Goal: Transaction & Acquisition: Book appointment/travel/reservation

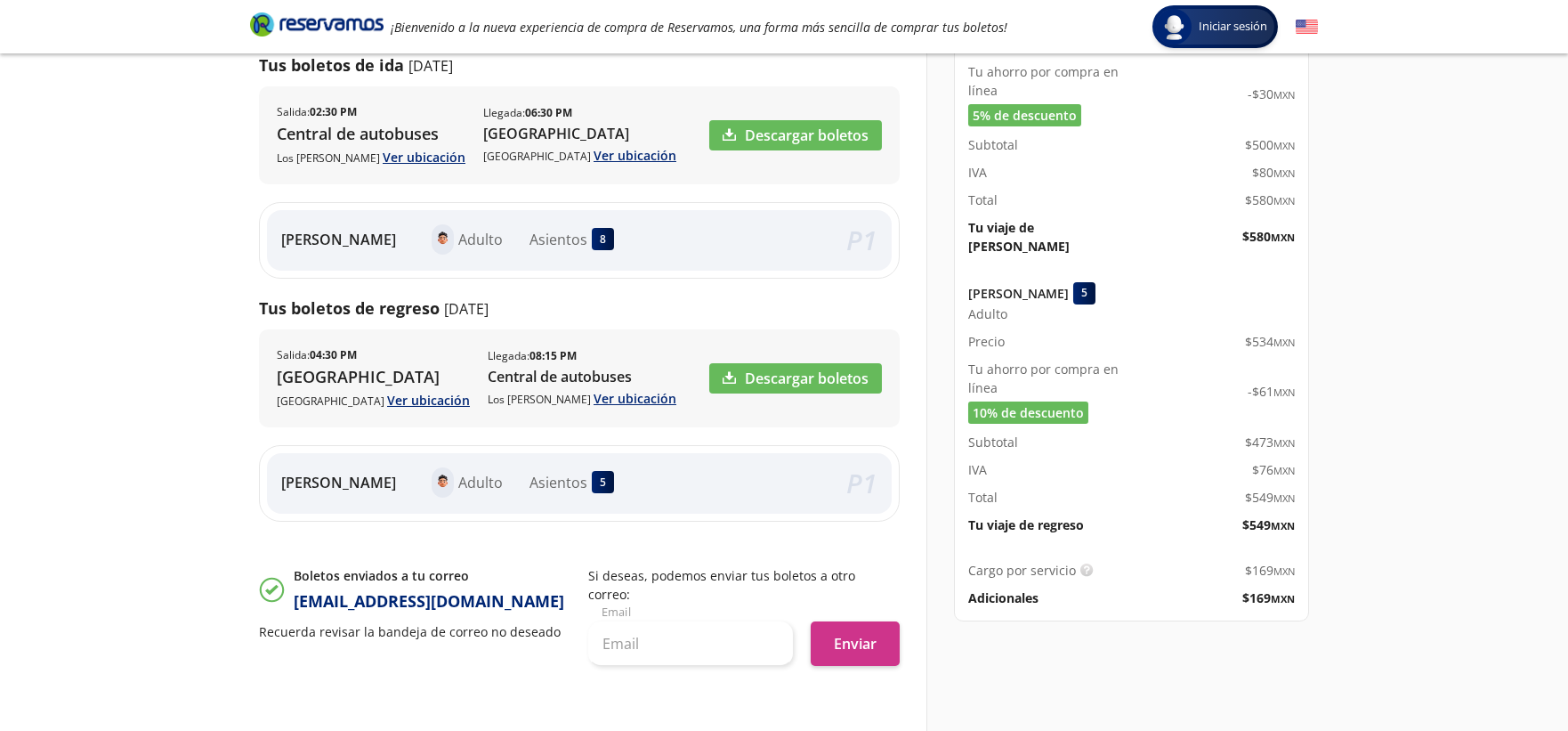
scroll to position [296, 0]
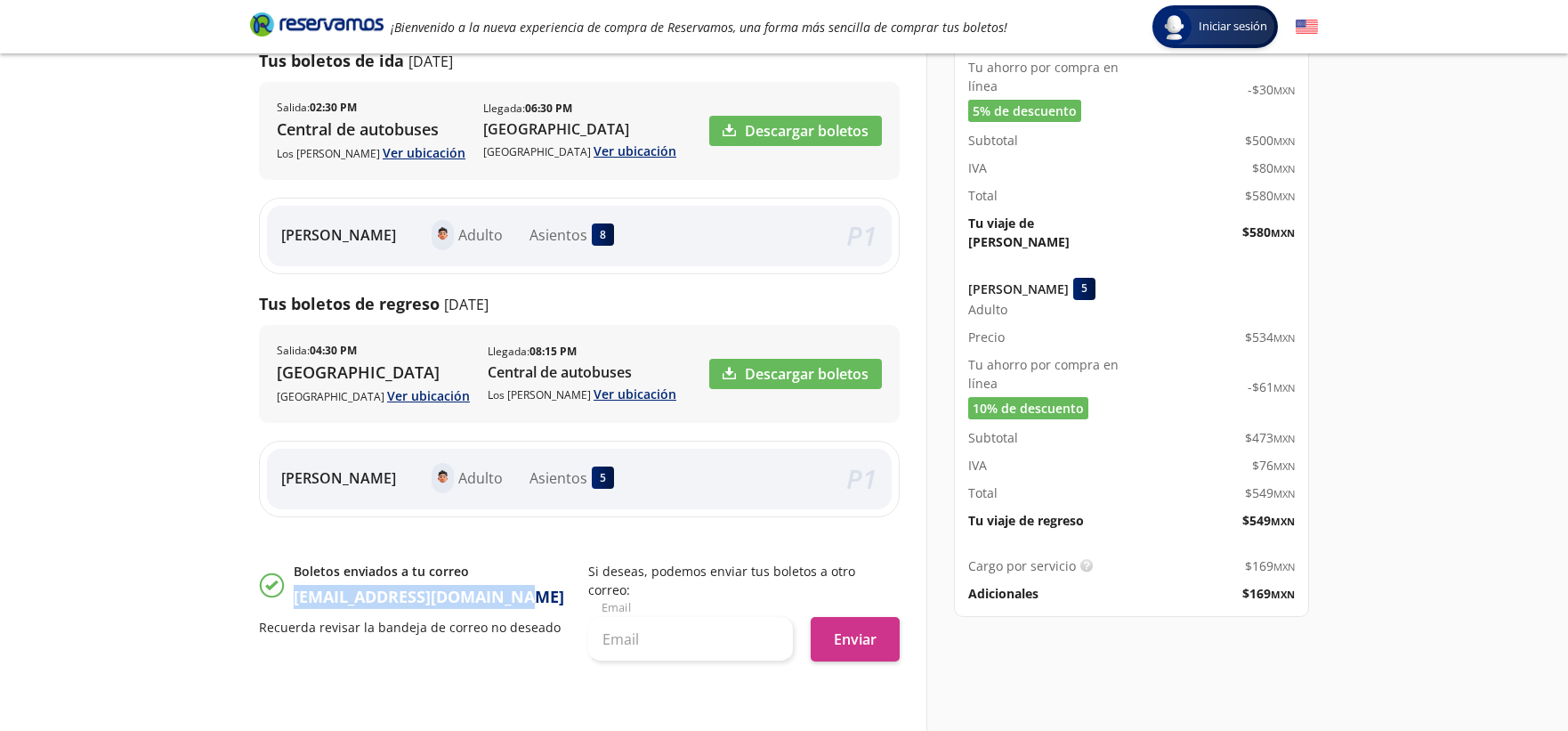
drag, startPoint x: 293, startPoint y: 592, endPoint x: 505, endPoint y: 558, distance: 214.7
click at [507, 581] on div "Boletos enviados a tu correo [EMAIL_ADDRESS][DOMAIN_NAME]" at bounding box center [428, 585] width 270 height 47
copy p "[EMAIL_ADDRESS][DOMAIN_NAME]"
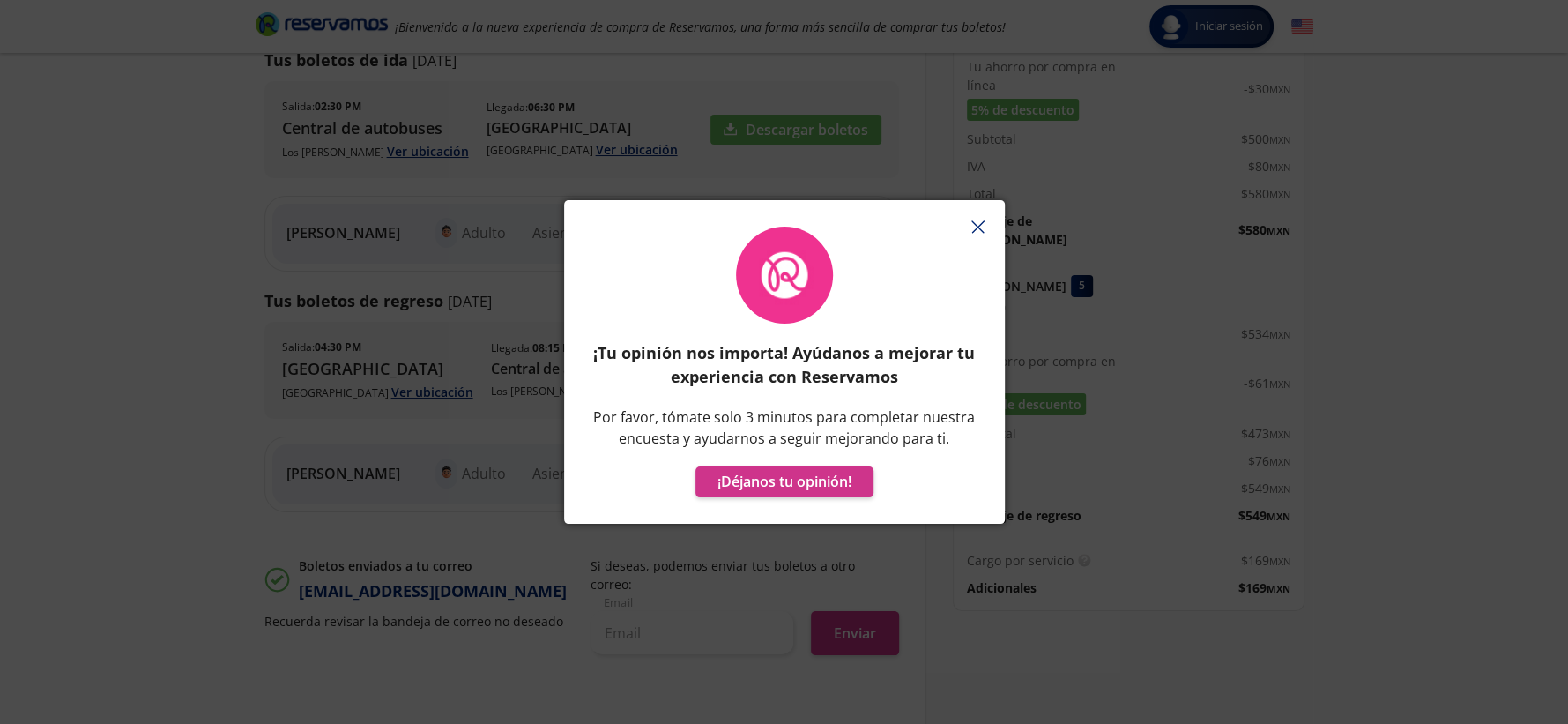
click at [1367, 281] on div "¡Tu opinión nos importa! Ayúdanos a mejorar tu experiencia con Reservamos Por f…" at bounding box center [784, 362] width 1568 height 724
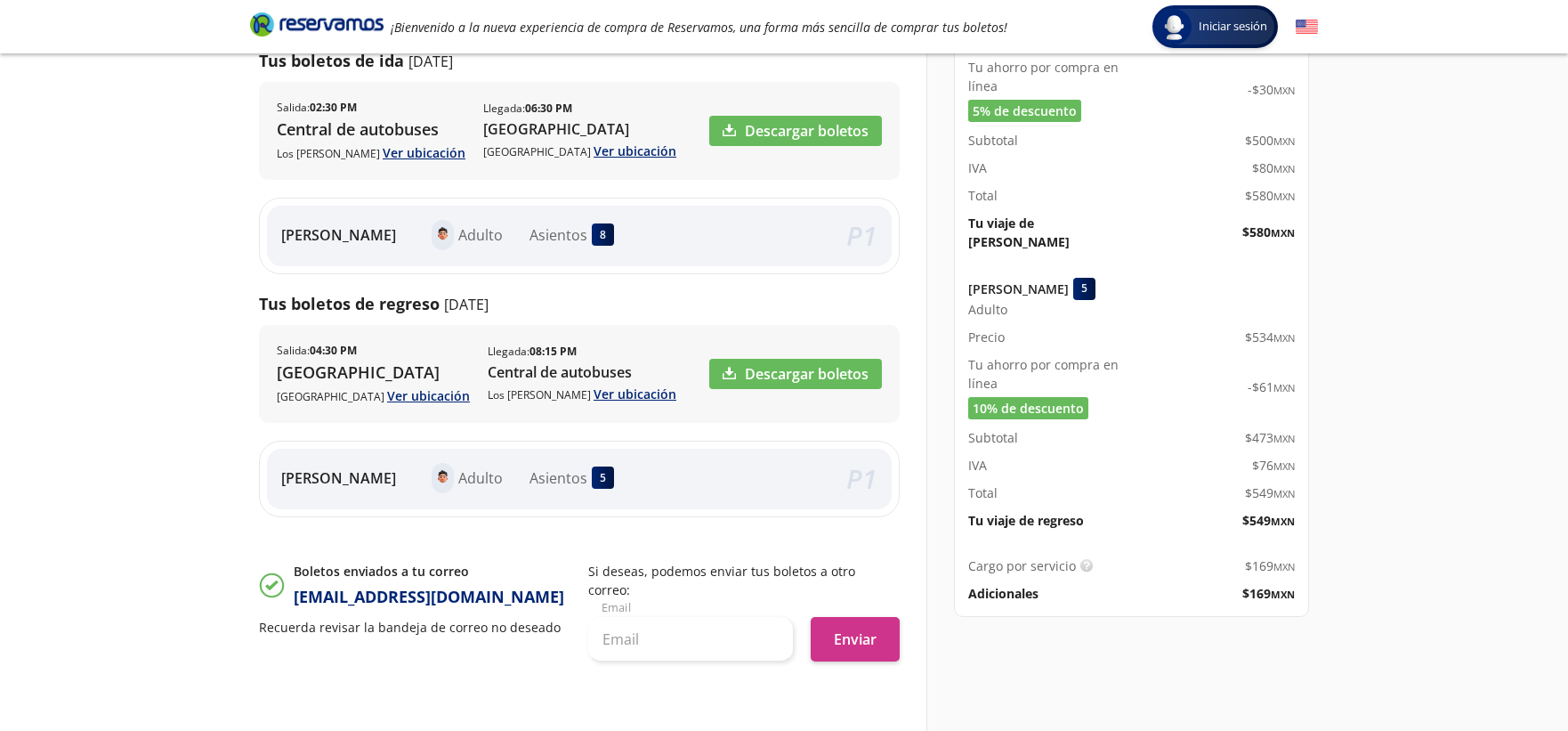
scroll to position [198, 0]
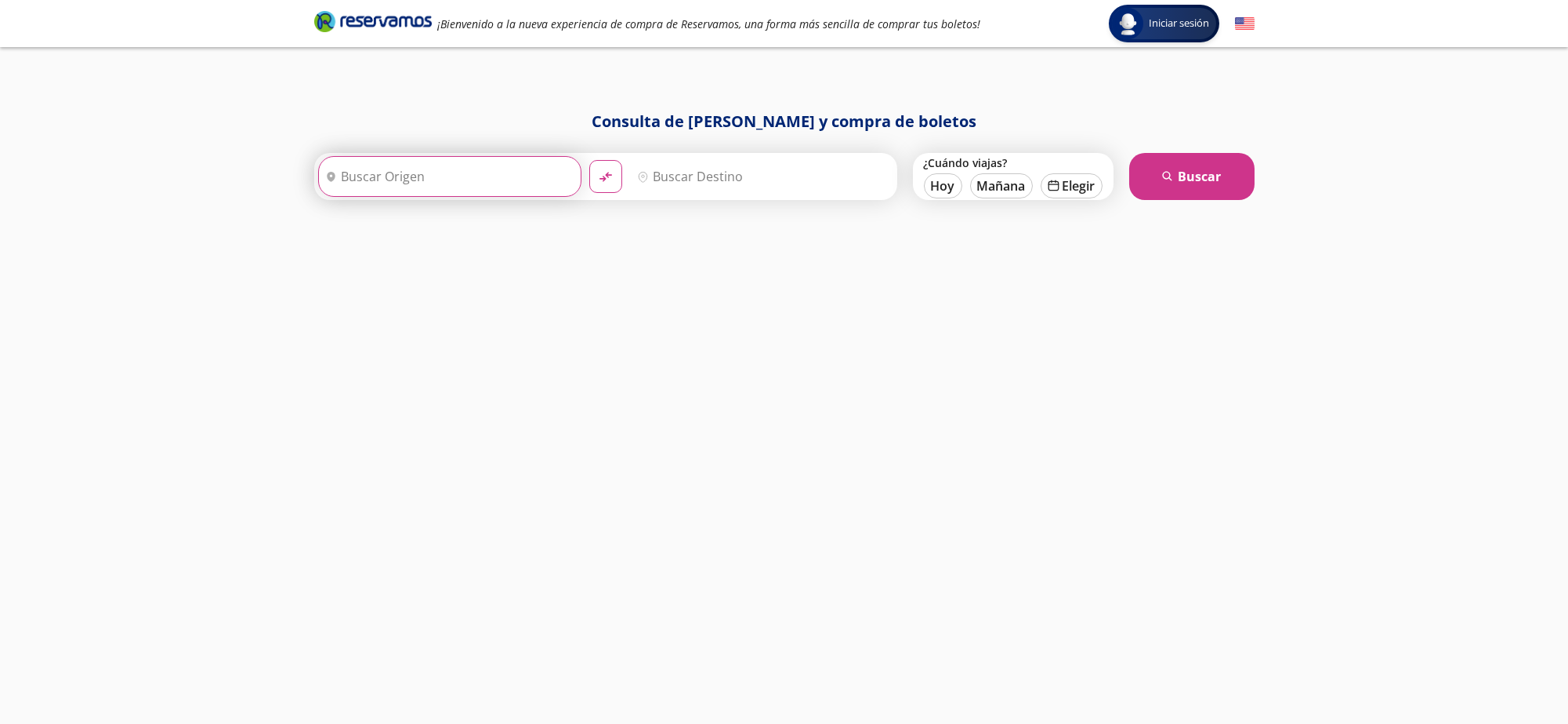
click at [474, 164] on input "Origen" at bounding box center [448, 177] width 258 height 39
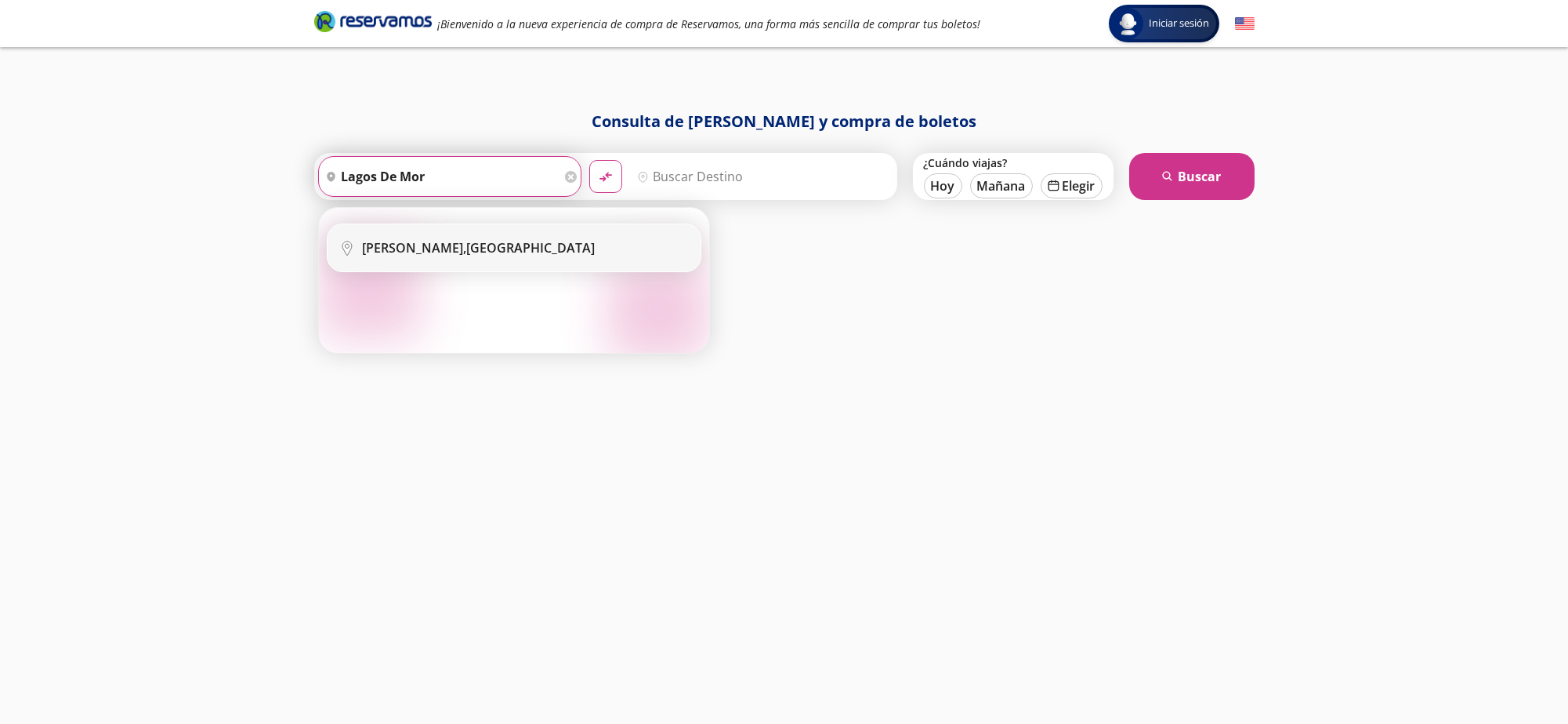
click at [443, 229] on li "City Icon Lagos De Moreno, Jalisco" at bounding box center [514, 248] width 373 height 47
type input "Lagos De Moreno, Jalisco"
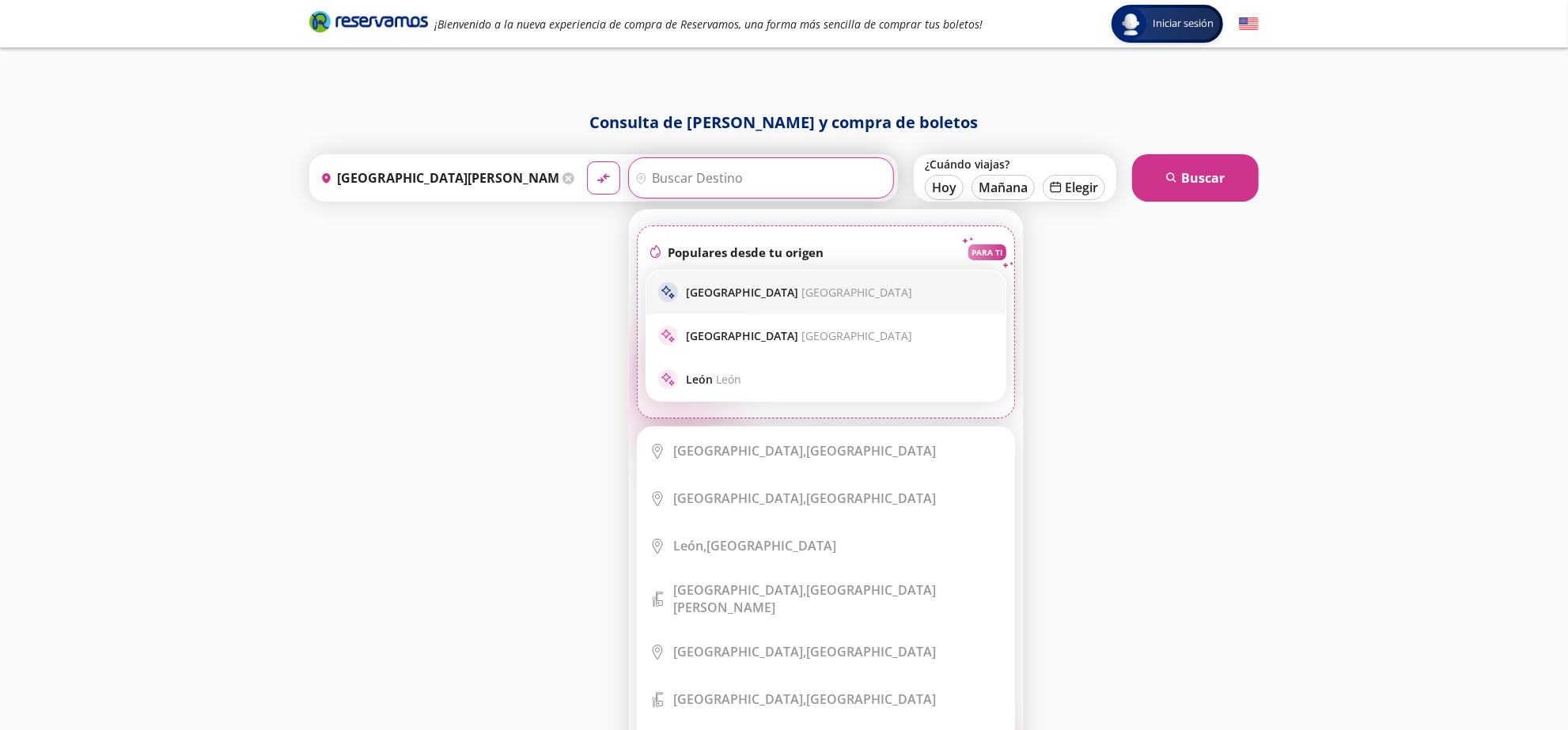
click at [738, 298] on p "Guadalajara Guadalajara" at bounding box center [798, 292] width 226 height 15
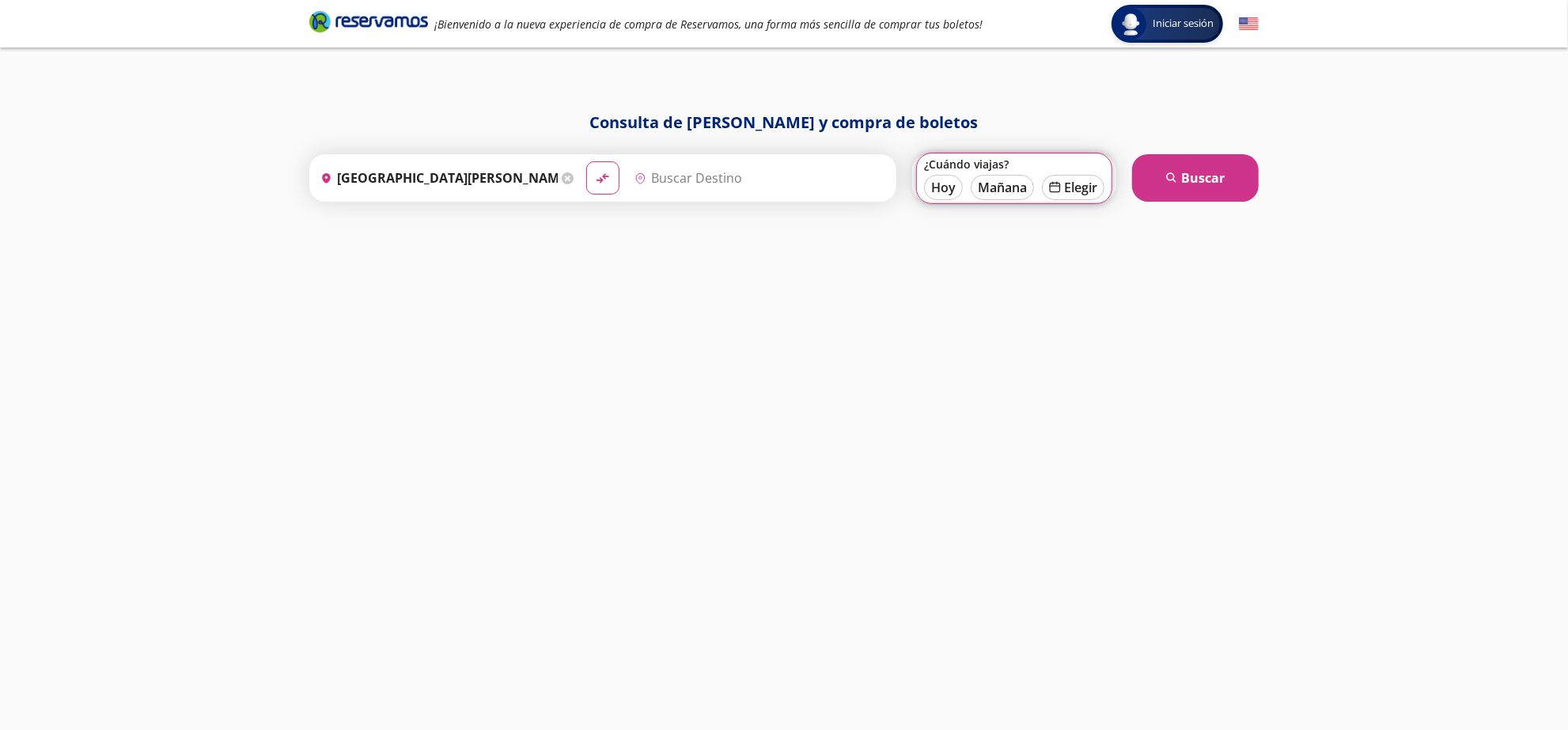
type input "Guadalajara, Jalisco"
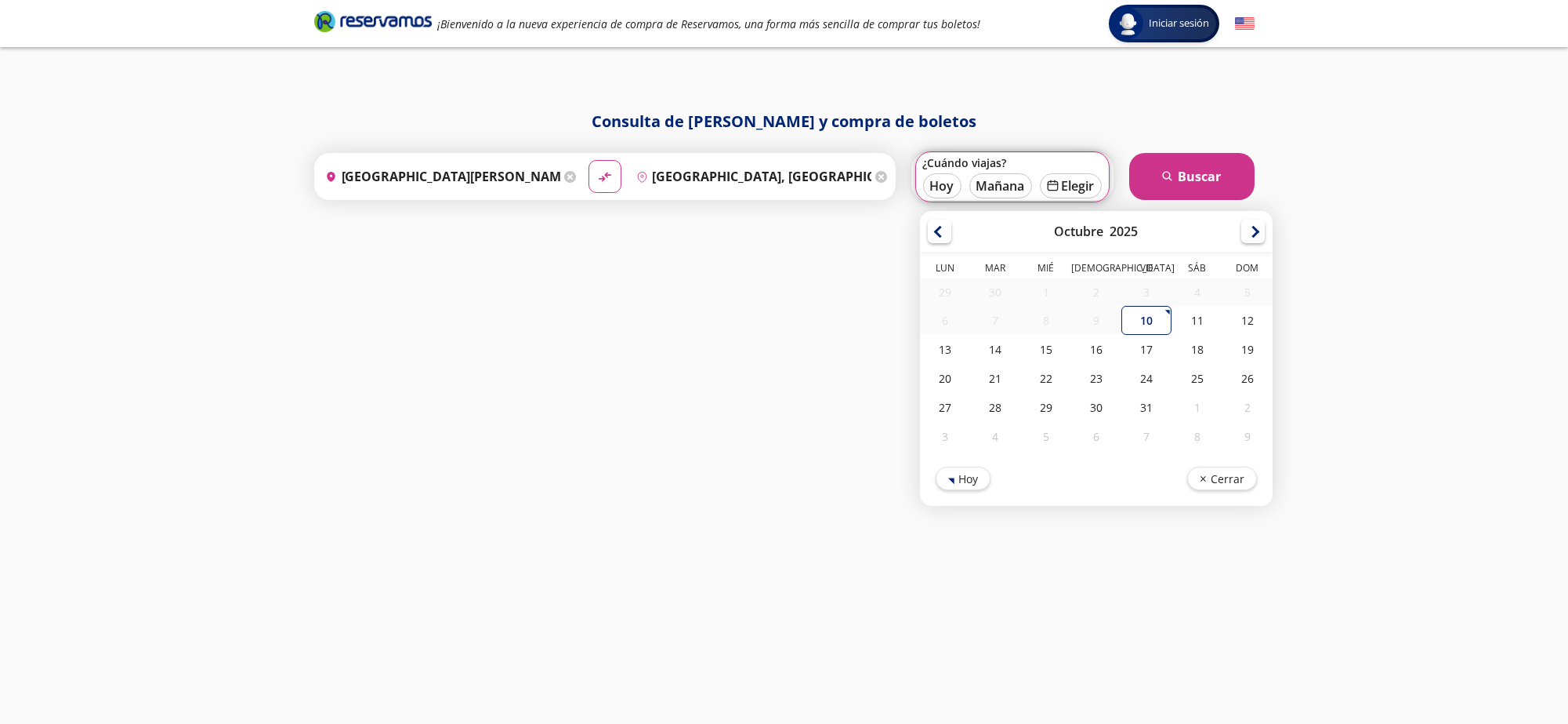
click at [953, 331] on div "6" at bounding box center [945, 321] width 50 height 28
click at [947, 339] on div "13" at bounding box center [945, 349] width 50 height 29
type input "13-Oct-25"
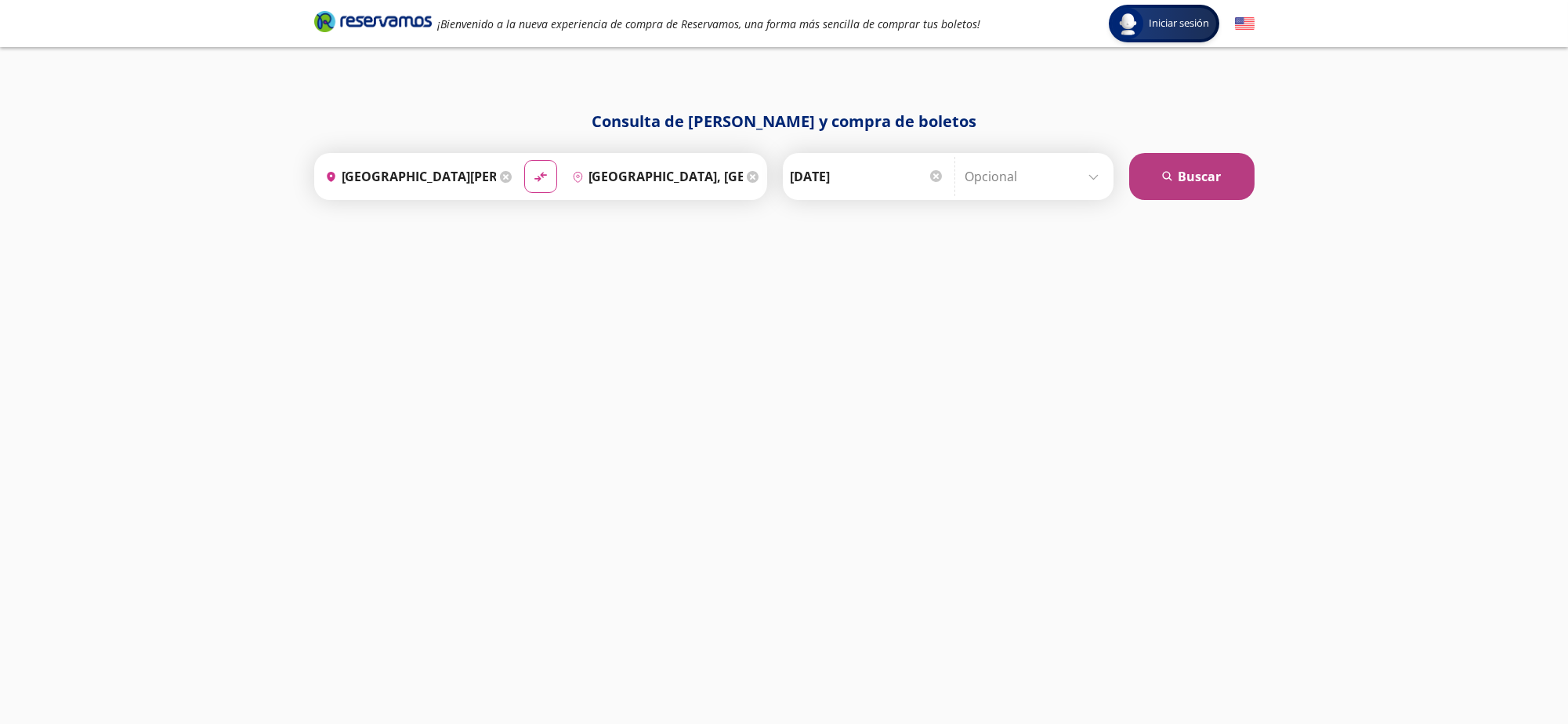
click at [1184, 179] on button "search Buscar" at bounding box center [1192, 177] width 125 height 47
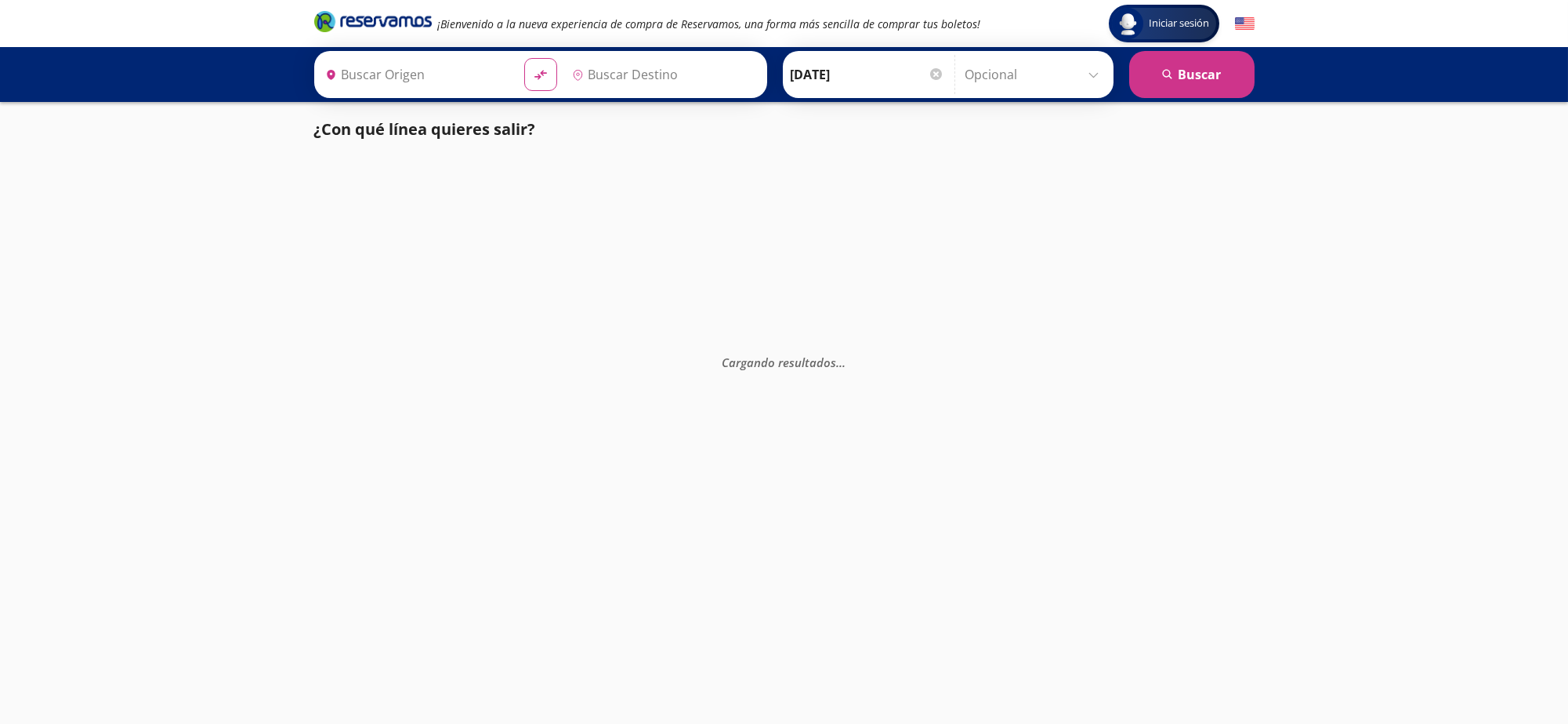
type input "Lagos De Moreno, Jalisco"
type input "Guadalajara, Jalisco"
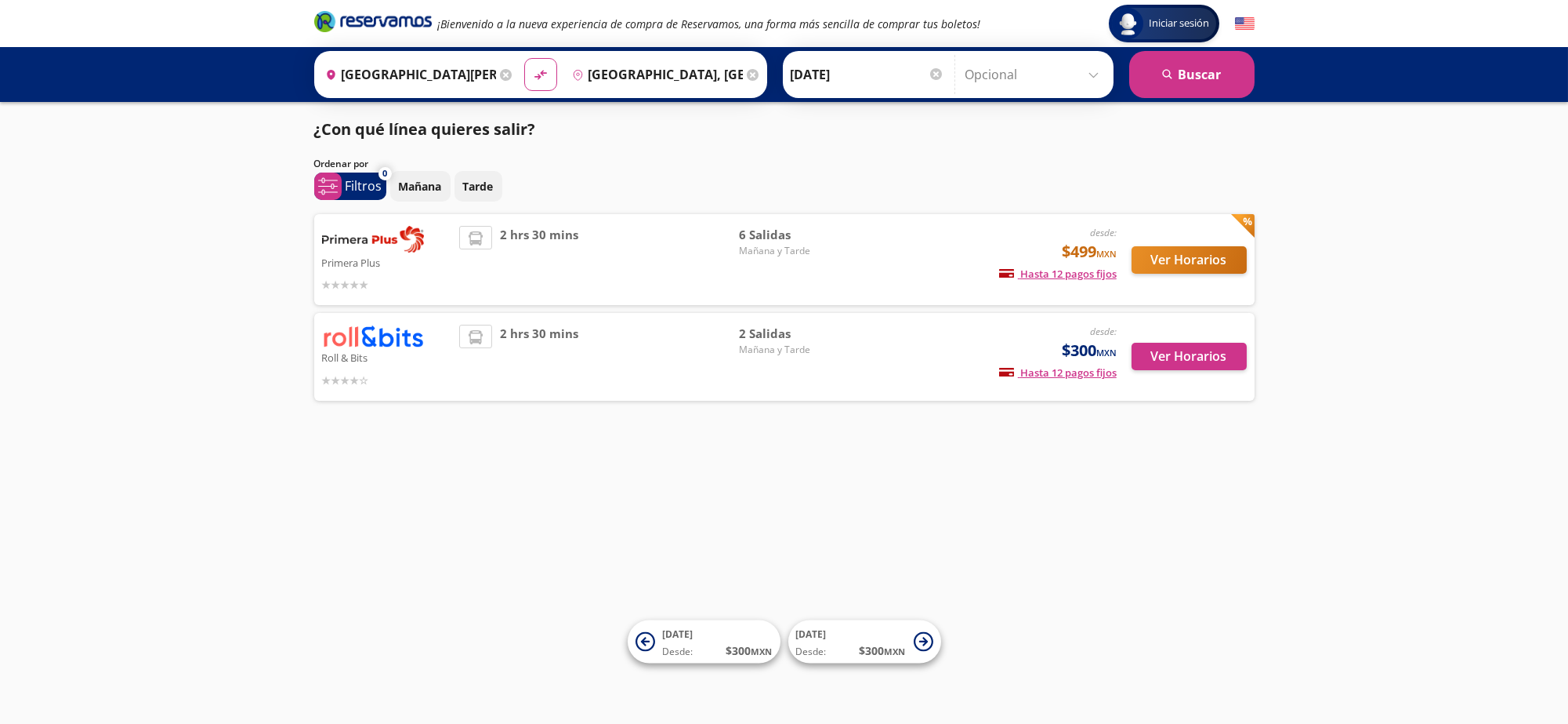
click at [1426, 258] on div "Iniciar sesión Iniciar sesión ¡Bienvenido a la nueva experiencia de compra de R…" at bounding box center [784, 362] width 1568 height 724
